Goal: Transaction & Acquisition: Purchase product/service

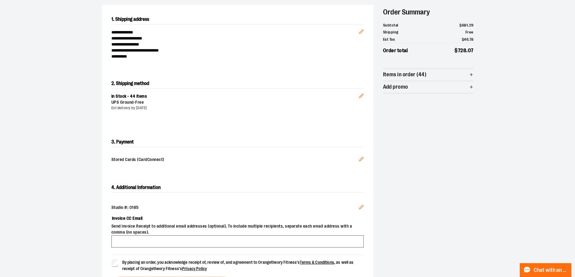
scroll to position [60, 0]
click at [468, 85] on span "Add promo" at bounding box center [428, 87] width 91 height 12
click at [416, 100] on input at bounding box center [408, 99] width 50 height 12
type input "******"
click at [456, 101] on span "Apply promo" at bounding box center [453, 99] width 27 height 6
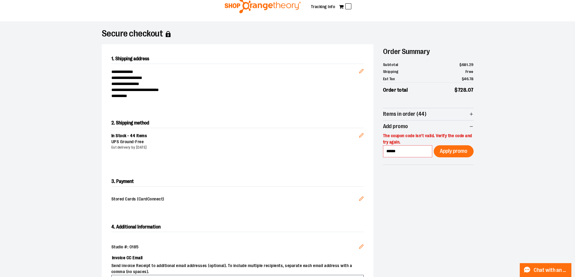
scroll to position [21, 0]
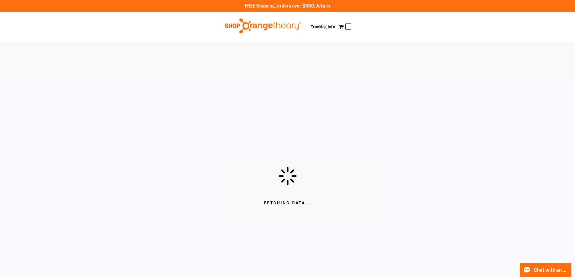
scroll to position [21, 0]
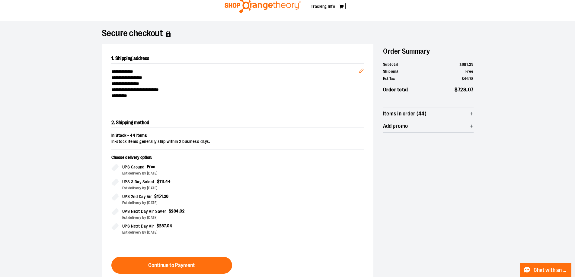
click at [467, 126] on span "Add promo" at bounding box center [428, 126] width 91 height 12
click at [411, 139] on input at bounding box center [408, 139] width 50 height 12
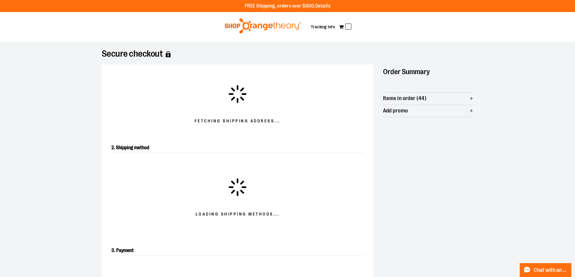
click at [321, 4] on link "Details" at bounding box center [322, 5] width 15 height 5
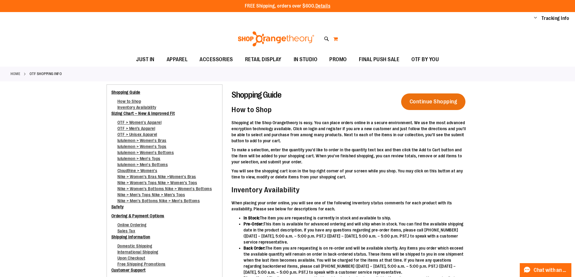
click at [336, 40] on button "My Cart" at bounding box center [335, 39] width 5 height 10
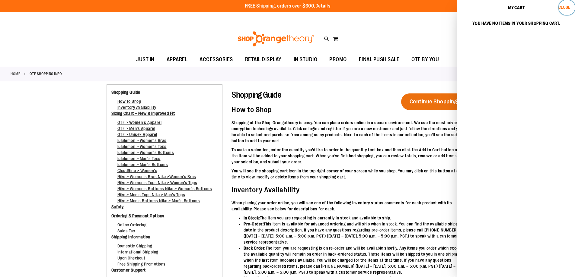
click at [562, 4] on button "Close" at bounding box center [567, 7] width 16 height 15
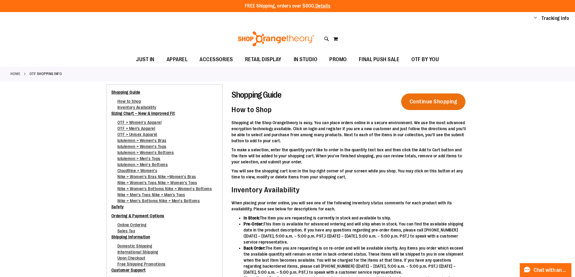
click at [285, 37] on img at bounding box center [276, 38] width 78 height 15
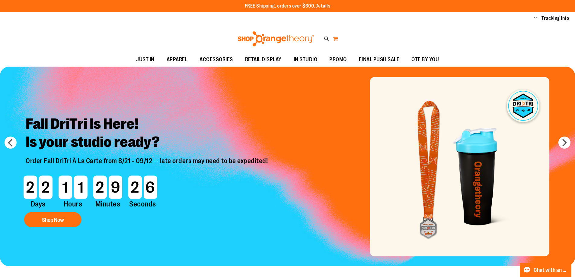
click at [333, 36] on button "My Cart" at bounding box center [335, 39] width 5 height 10
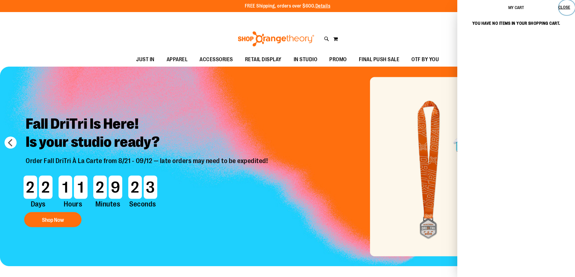
click at [564, 6] on span "Close" at bounding box center [565, 7] width 12 height 5
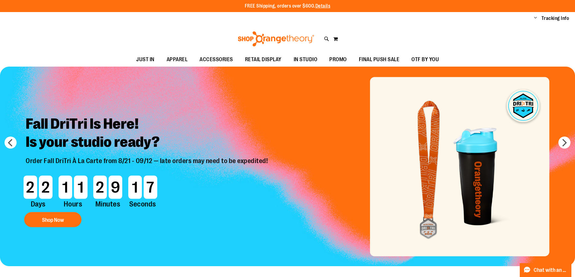
click at [535, 15] on li "Change My Account Sign Out" at bounding box center [535, 18] width 3 height 7
click at [535, 18] on span "Change" at bounding box center [535, 18] width 3 height 6
click at [509, 25] on link "My Account" at bounding box center [514, 28] width 53 height 11
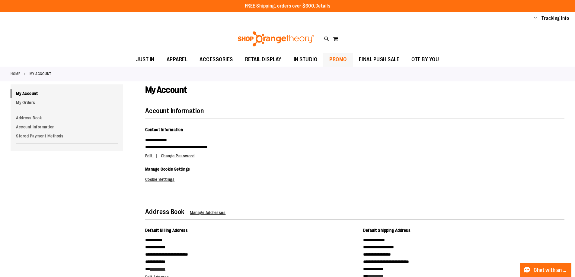
drag, startPoint x: 333, startPoint y: 40, endPoint x: 347, endPoint y: 71, distance: 34.1
click at [334, 40] on button "My Cart" at bounding box center [335, 39] width 5 height 10
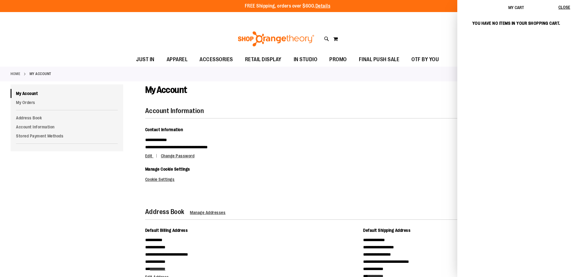
click at [516, 7] on span "My Cart" at bounding box center [516, 7] width 16 height 5
click at [562, 5] on span "Close" at bounding box center [565, 7] width 12 height 5
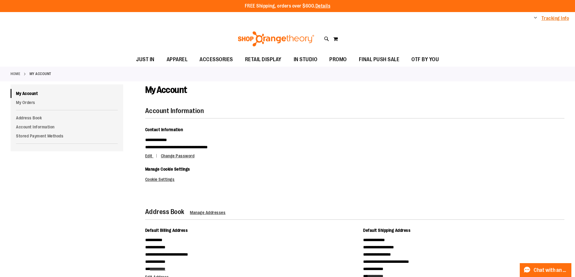
click at [560, 18] on link "Tracking Info" at bounding box center [556, 18] width 28 height 7
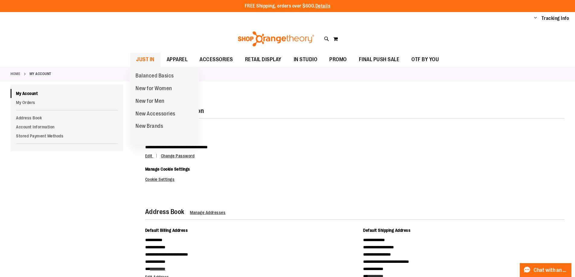
click at [149, 60] on span "JUST IN" at bounding box center [145, 60] width 18 height 14
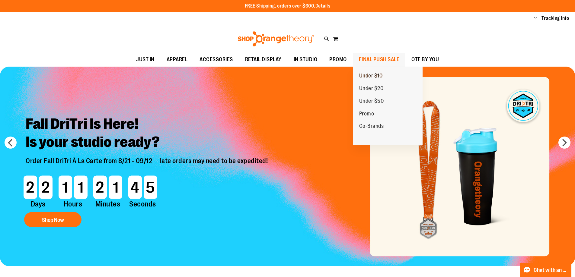
click at [371, 77] on span "Under $10" at bounding box center [371, 77] width 24 height 8
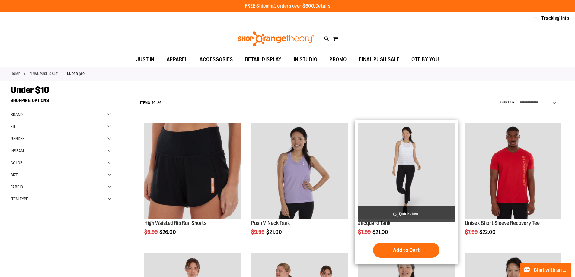
click at [422, 213] on span "Quickview" at bounding box center [406, 214] width 97 height 16
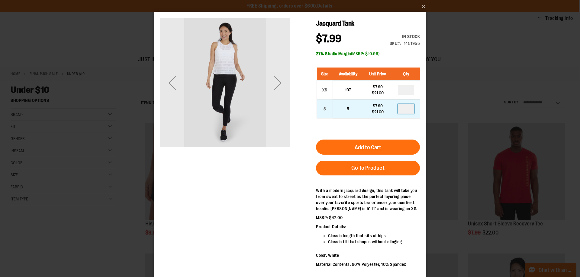
drag, startPoint x: 412, startPoint y: 109, endPoint x: 403, endPoint y: 109, distance: 9.4
click at [403, 109] on input "number" at bounding box center [406, 109] width 16 height 10
type input "*"
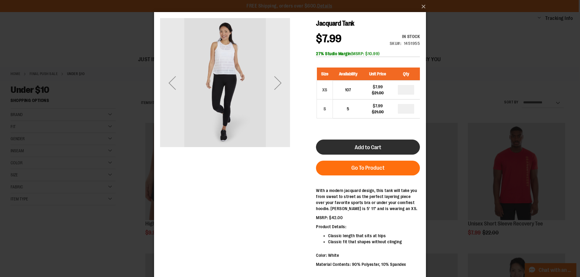
click at [397, 149] on button "Add to Cart" at bounding box center [368, 147] width 104 height 15
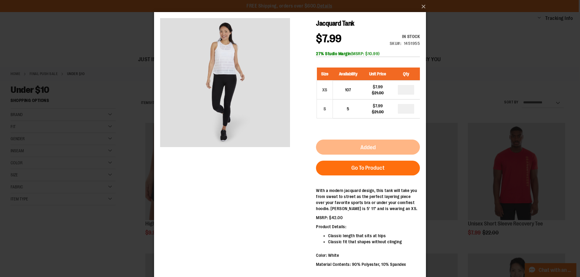
click at [87, 109] on div "×" at bounding box center [290, 138] width 580 height 277
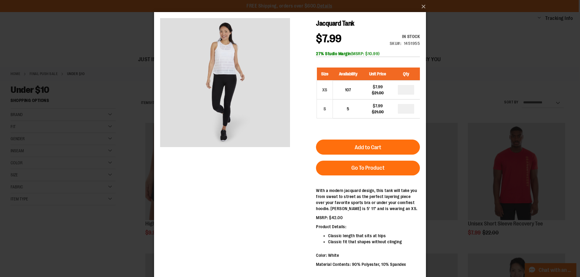
click at [87, 109] on div "×" at bounding box center [290, 138] width 580 height 277
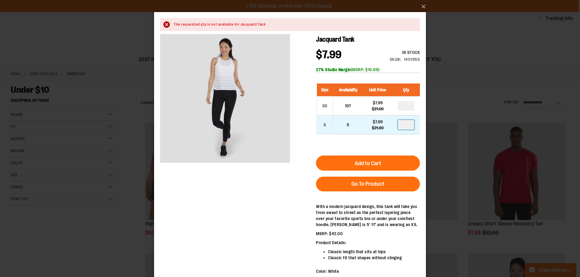
click at [413, 127] on input "*" at bounding box center [406, 125] width 16 height 10
type input "*"
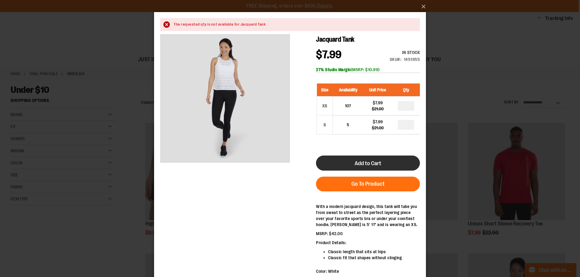
click at [395, 161] on button "Add to Cart" at bounding box center [368, 163] width 104 height 15
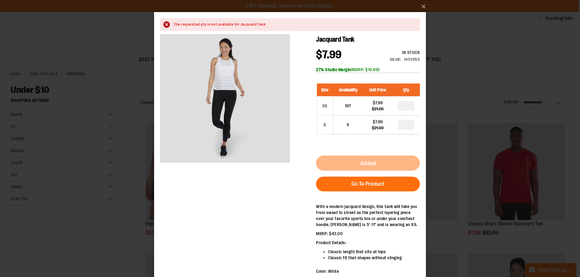
click at [120, 184] on div "×" at bounding box center [290, 138] width 580 height 277
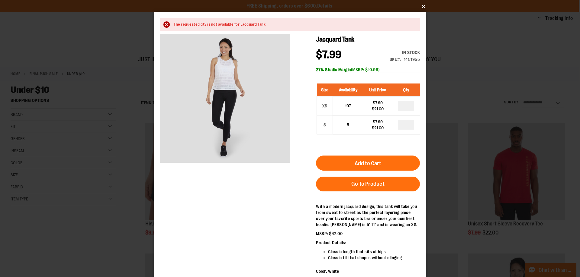
click at [423, 7] on button "×" at bounding box center [292, 6] width 272 height 13
click at [421, 4] on button "×" at bounding box center [292, 6] width 272 height 13
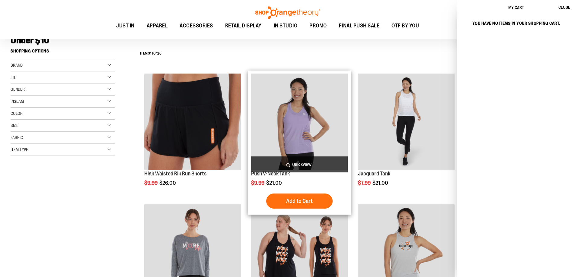
scroll to position [91, 0]
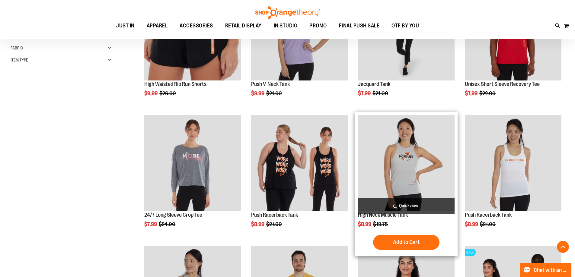
scroll to position [151, 0]
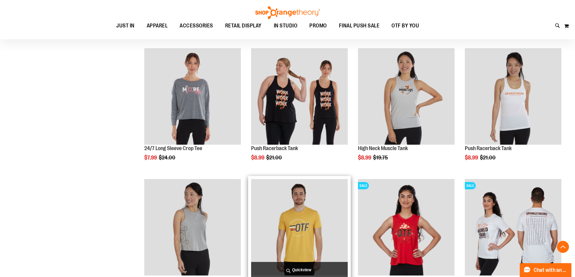
scroll to position [272, 0]
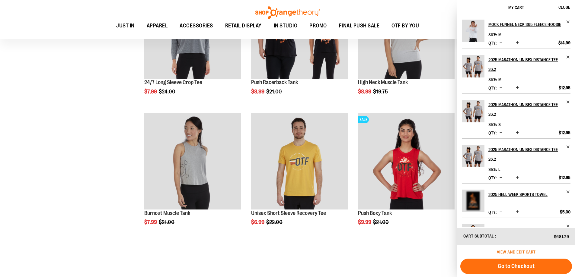
click at [523, 252] on span "View and edit cart" at bounding box center [516, 252] width 39 height 5
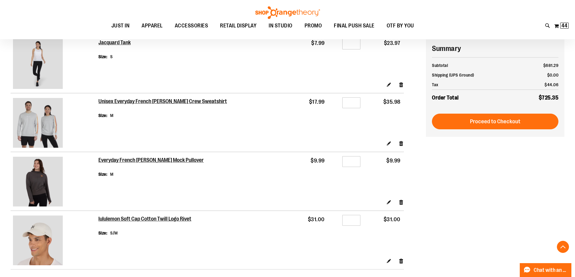
scroll to position [1026, 0]
drag, startPoint x: 353, startPoint y: 104, endPoint x: 314, endPoint y: 101, distance: 39.4
click at [314, 101] on tr "Unisex Everyday French Terry Crew Sweatshirt Size M $17.99 Qty * $35.98" at bounding box center [207, 116] width 393 height 47
type input "*"
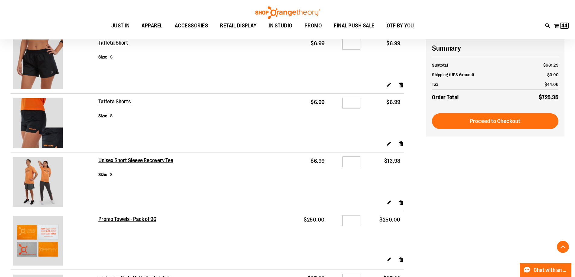
scroll to position [725, 0]
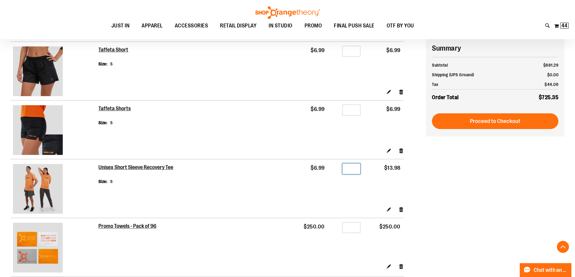
drag, startPoint x: 352, startPoint y: 169, endPoint x: 325, endPoint y: 166, distance: 27.1
click at [331, 166] on div "Qty *" at bounding box center [345, 169] width 29 height 9
type input "*"
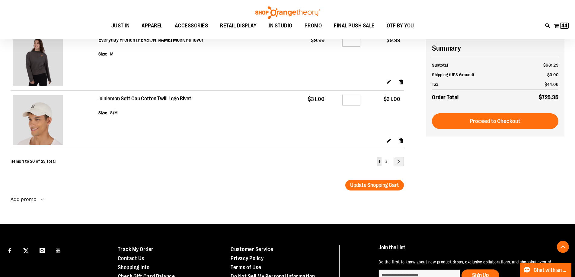
scroll to position [1147, 0]
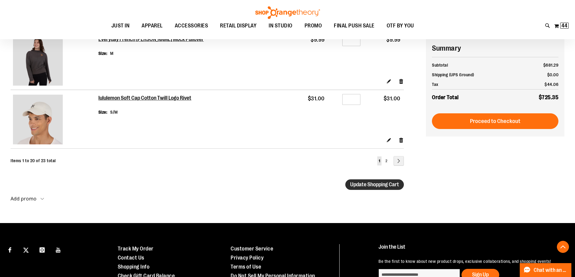
click at [376, 185] on span "Update Shopping Cart" at bounding box center [374, 185] width 49 height 6
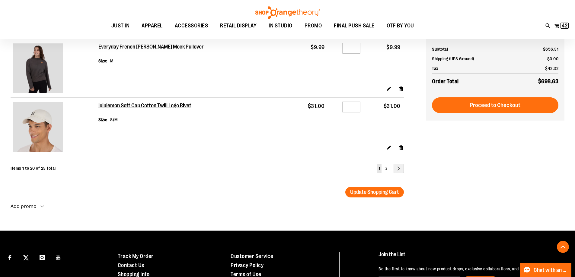
scroll to position [1147, 0]
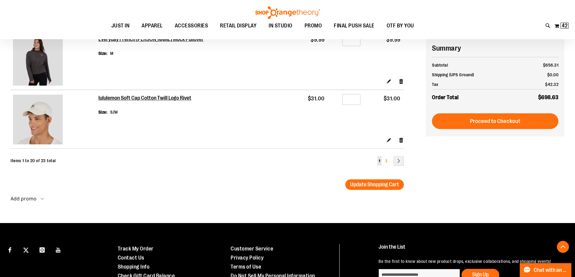
click at [386, 161] on span "2" at bounding box center [387, 161] width 2 height 4
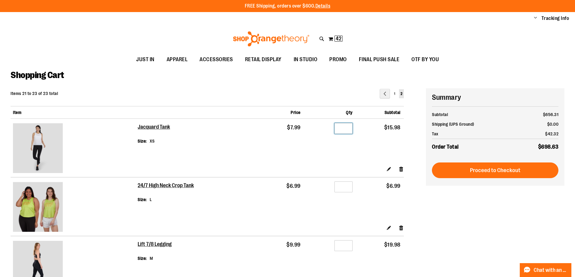
drag, startPoint x: 347, startPoint y: 127, endPoint x: 293, endPoint y: 127, distance: 54.3
click at [293, 127] on tr "Jacquard Tank Size XS $7.99 Qty * $15.98" at bounding box center [207, 142] width 393 height 47
type input "*"
click at [356, 170] on div "Edit Remove item" at bounding box center [271, 171] width 266 height 11
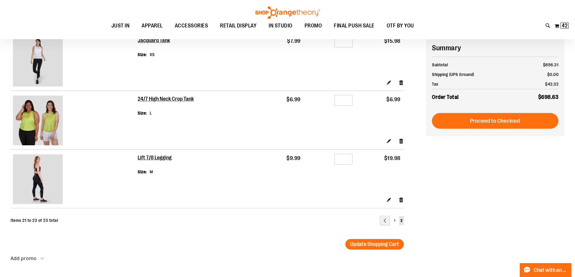
scroll to position [91, 0]
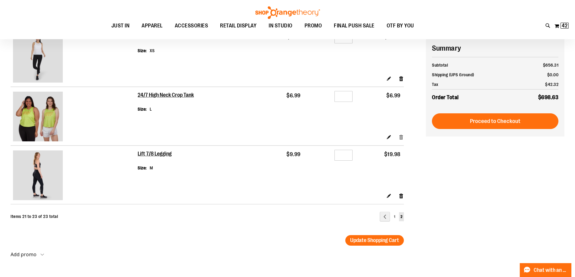
click at [401, 136] on link "Remove item" at bounding box center [401, 137] width 5 height 6
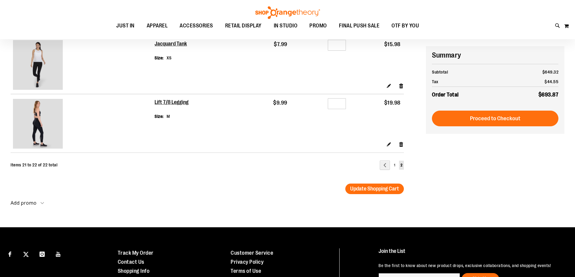
scroll to position [121, 0]
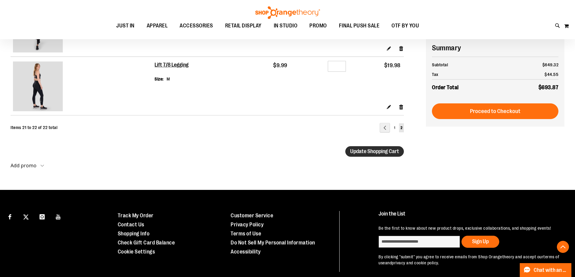
click at [356, 152] on span "Update Shopping Cart" at bounding box center [374, 152] width 49 height 6
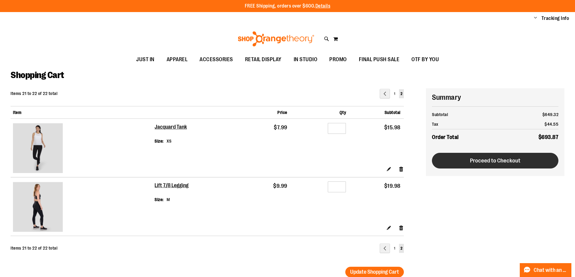
click at [503, 164] on span "Proceed to Checkout" at bounding box center [495, 161] width 50 height 7
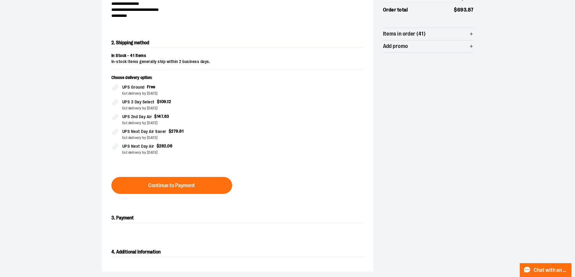
scroll to position [103, 0]
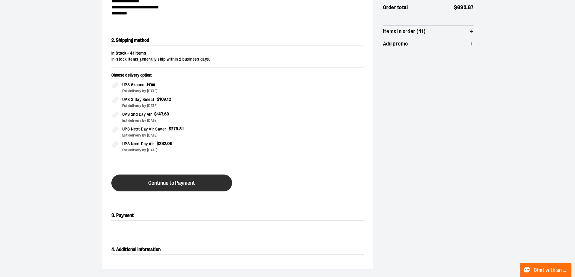
click at [189, 183] on span "Continue to Payment" at bounding box center [171, 184] width 47 height 6
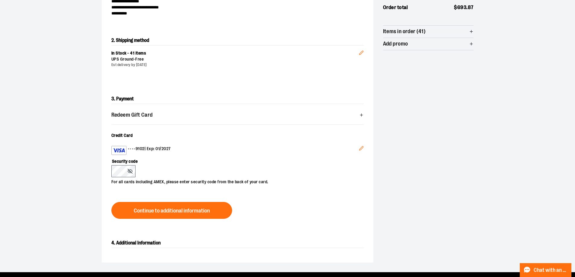
click at [362, 147] on icon "Edit" at bounding box center [361, 148] width 5 height 5
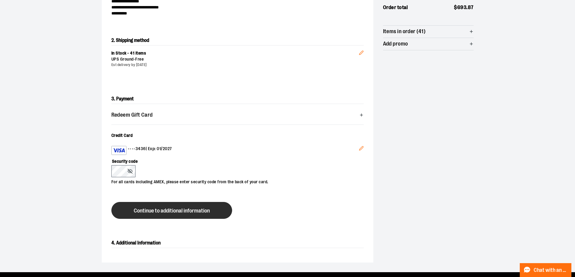
click at [148, 209] on span "Continue to additional information" at bounding box center [172, 211] width 76 height 6
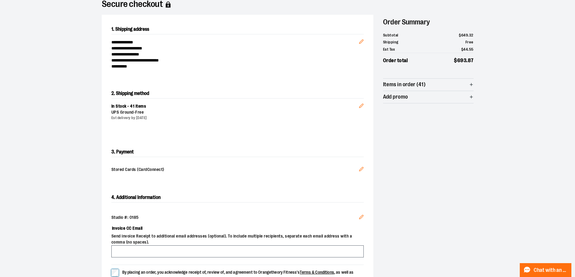
scroll to position [151, 0]
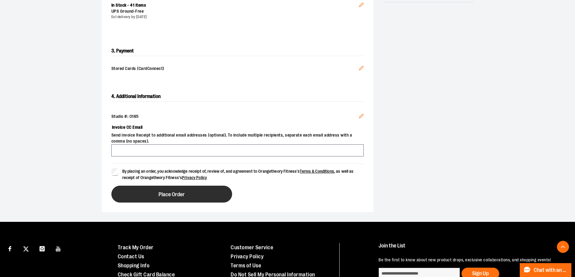
click at [211, 195] on button "Place Order" at bounding box center [171, 194] width 121 height 17
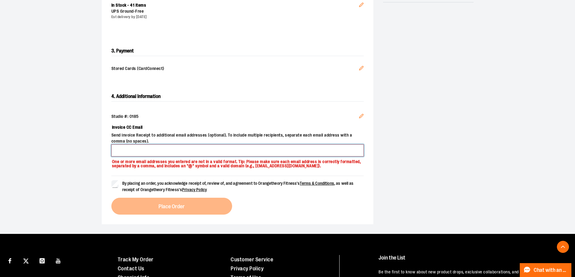
click at [168, 145] on input "Invoice CC Email" at bounding box center [237, 151] width 252 height 12
type input "**********"
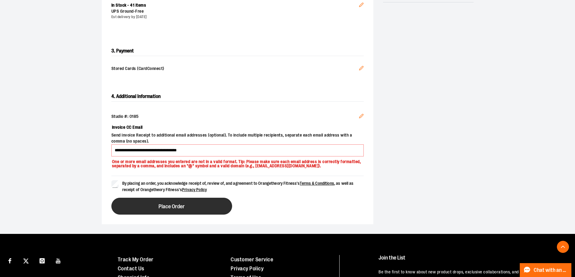
click at [155, 206] on button "Place Order" at bounding box center [171, 206] width 121 height 17
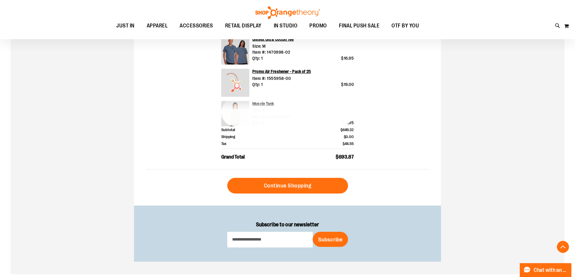
scroll to position [272, 0]
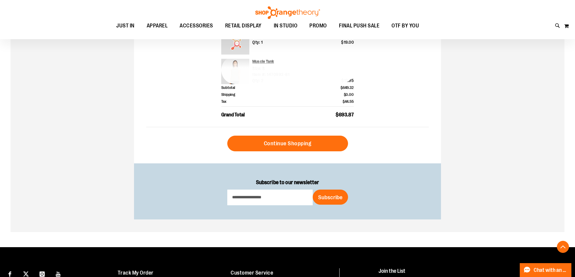
drag, startPoint x: 291, startPoint y: 142, endPoint x: 444, endPoint y: 173, distance: 156.3
click at [291, 142] on span "Continue Shopping" at bounding box center [288, 143] width 48 height 7
